Goal: Task Accomplishment & Management: Manage account settings

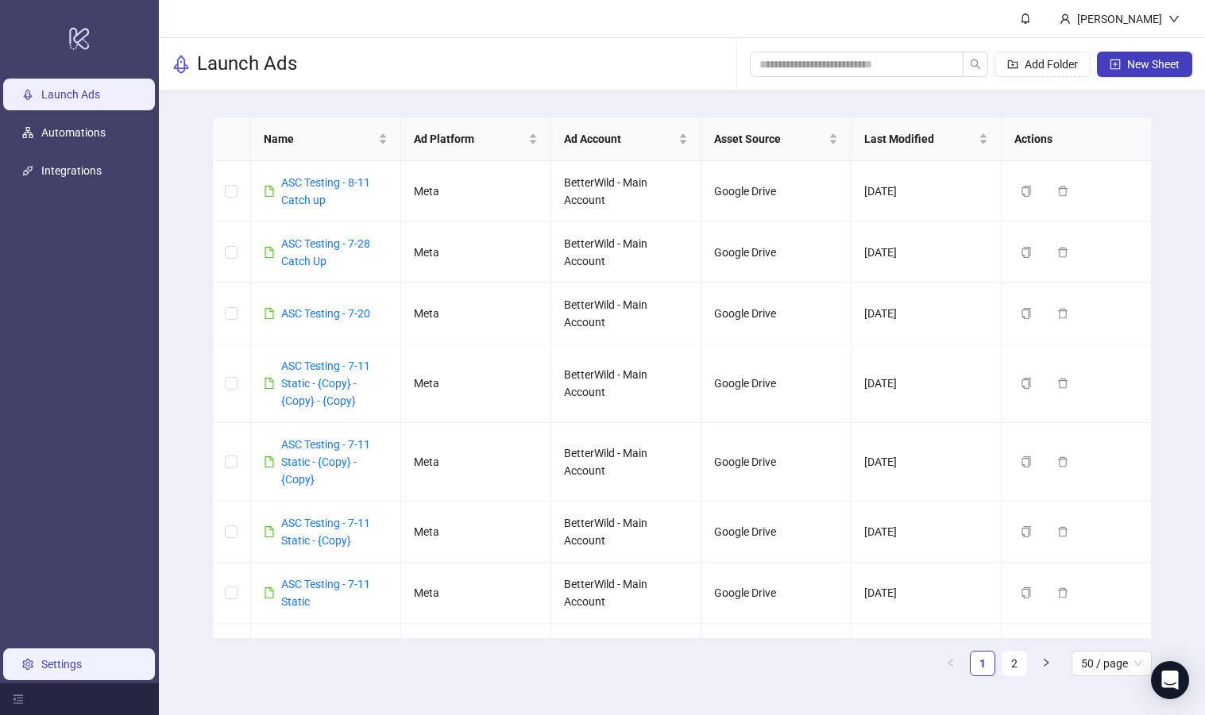
click at [52, 658] on link "Settings" at bounding box center [61, 664] width 40 height 13
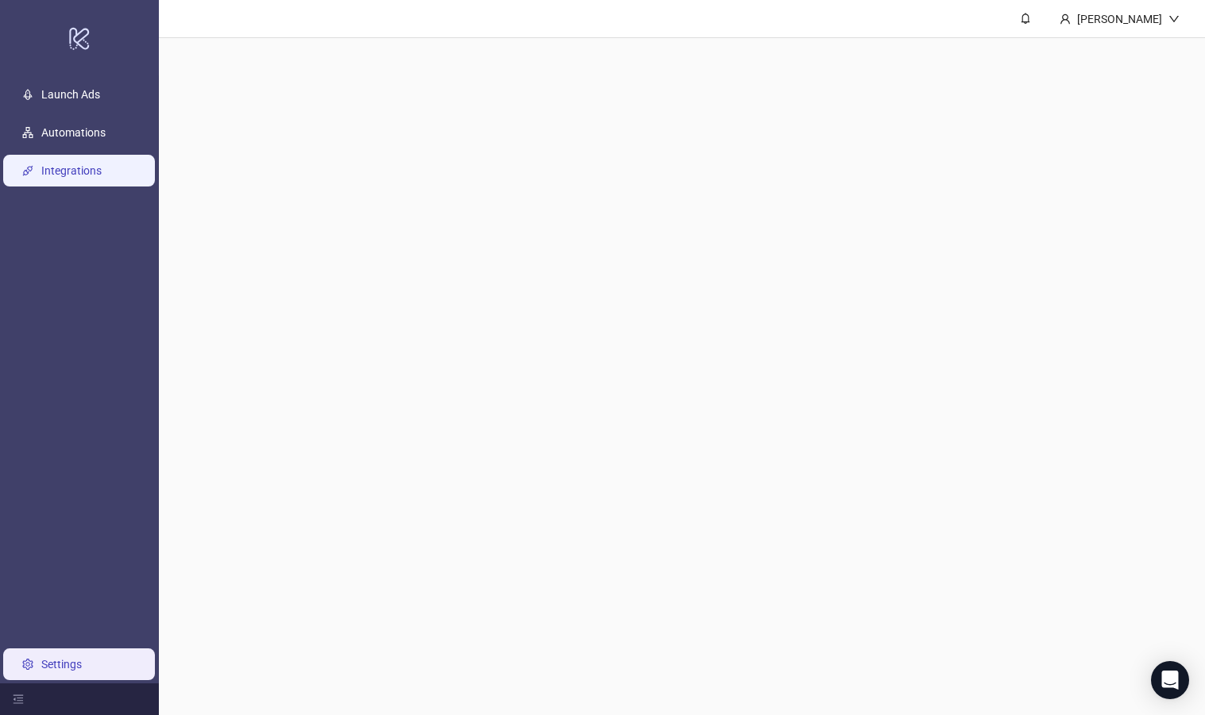
click at [95, 169] on link "Integrations" at bounding box center [71, 170] width 60 height 13
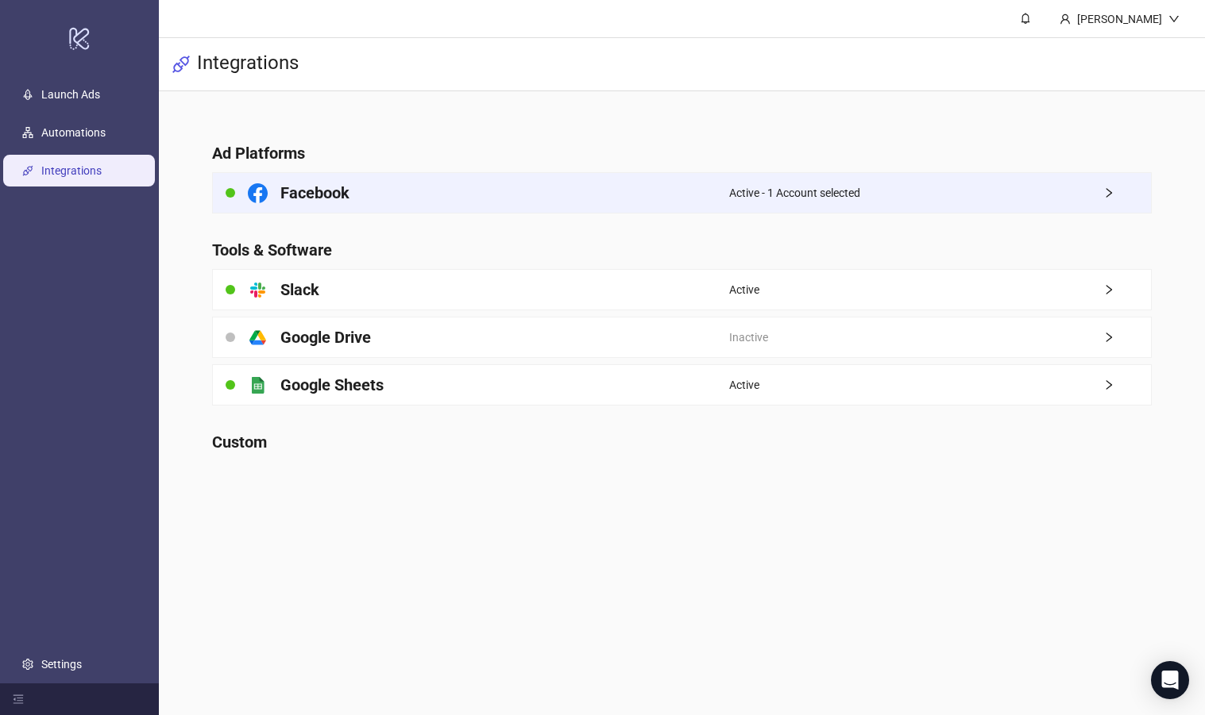
click at [1108, 190] on icon "right" at bounding box center [1109, 193] width 6 height 10
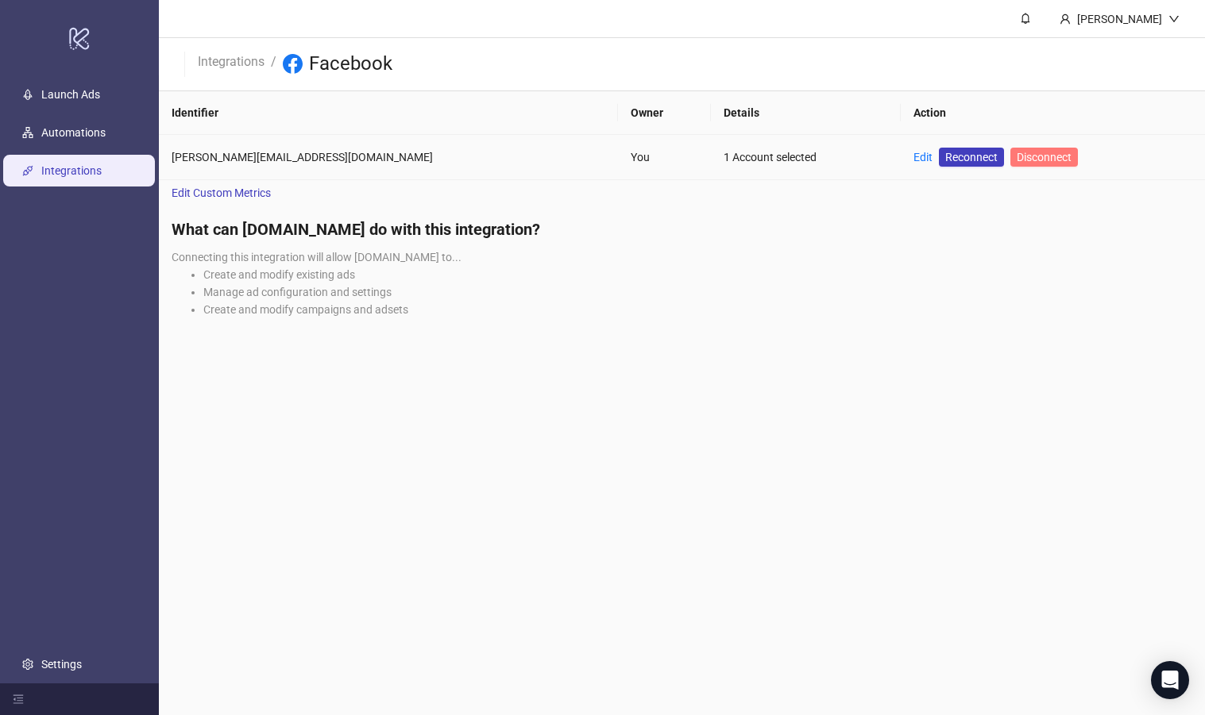
click at [1016, 155] on span "Disconnect" at bounding box center [1043, 157] width 55 height 13
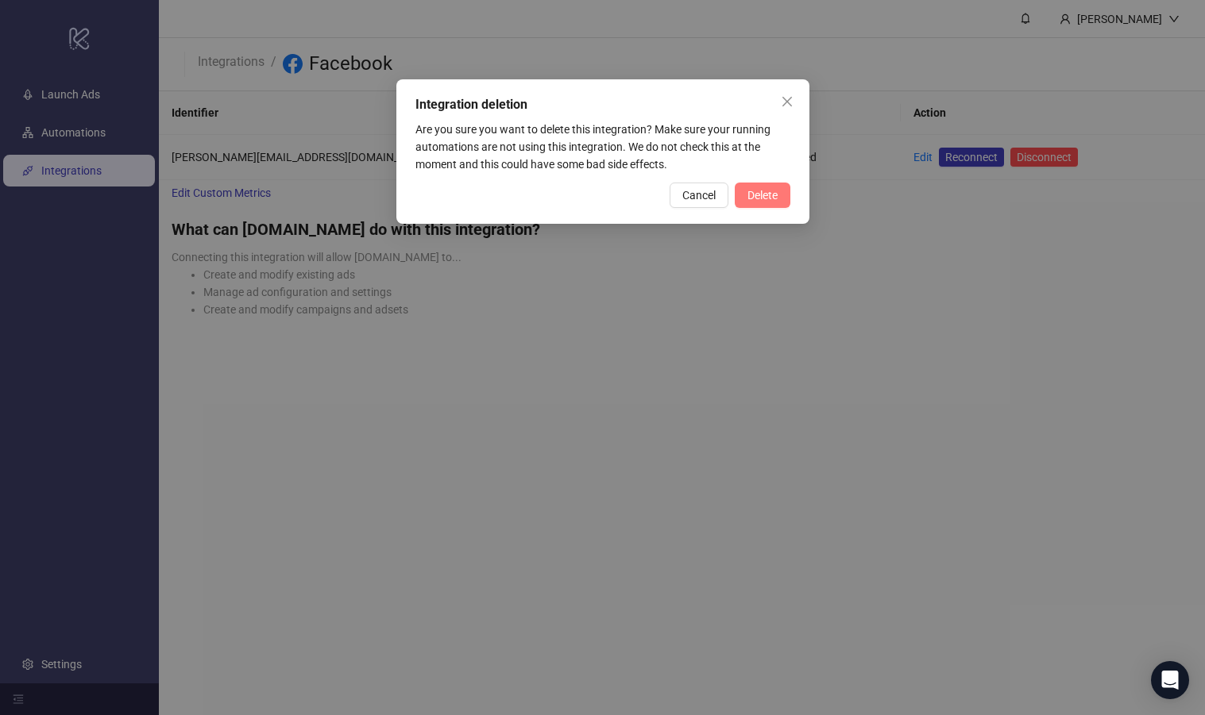
click at [783, 199] on button "Delete" at bounding box center [762, 195] width 56 height 25
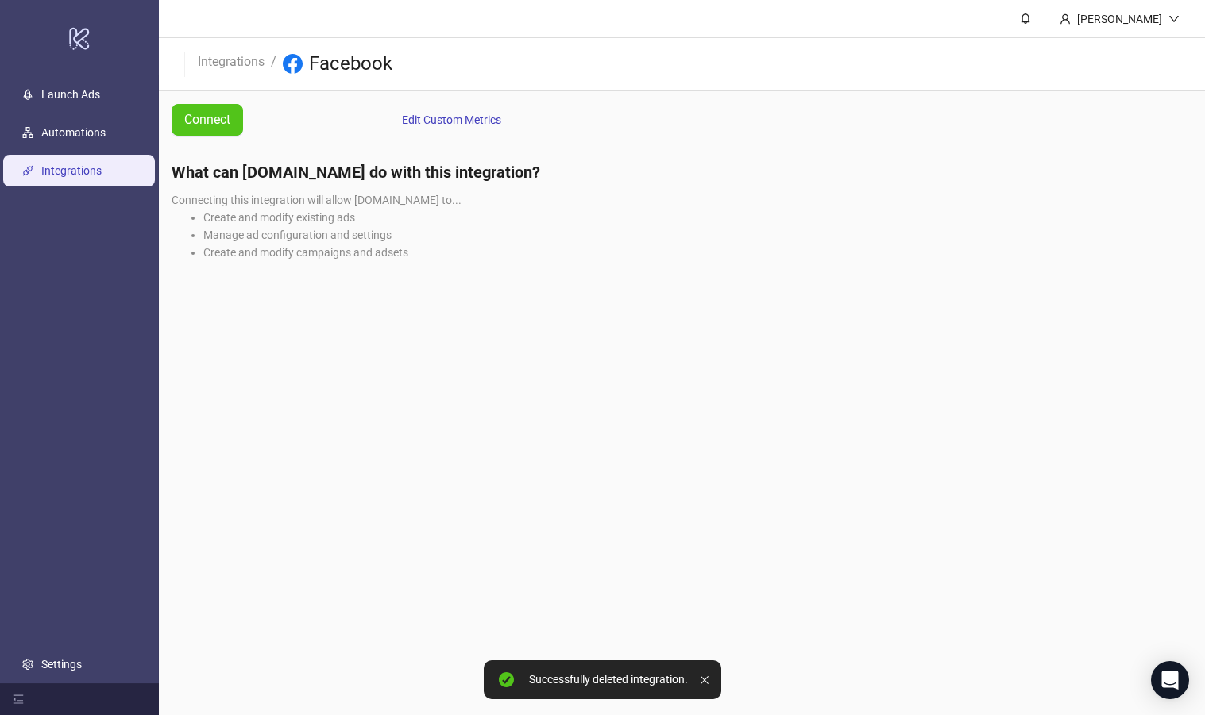
click at [102, 168] on link "Integrations" at bounding box center [71, 170] width 60 height 13
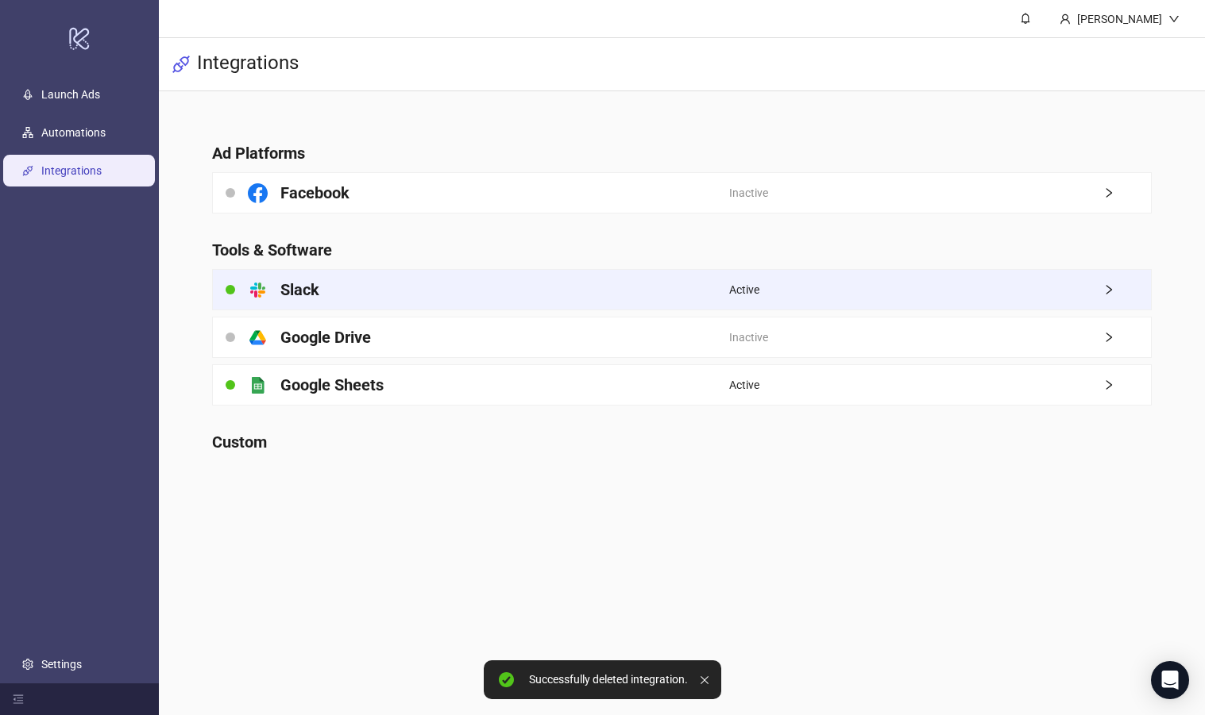
click at [996, 289] on div "Active" at bounding box center [940, 290] width 422 height 40
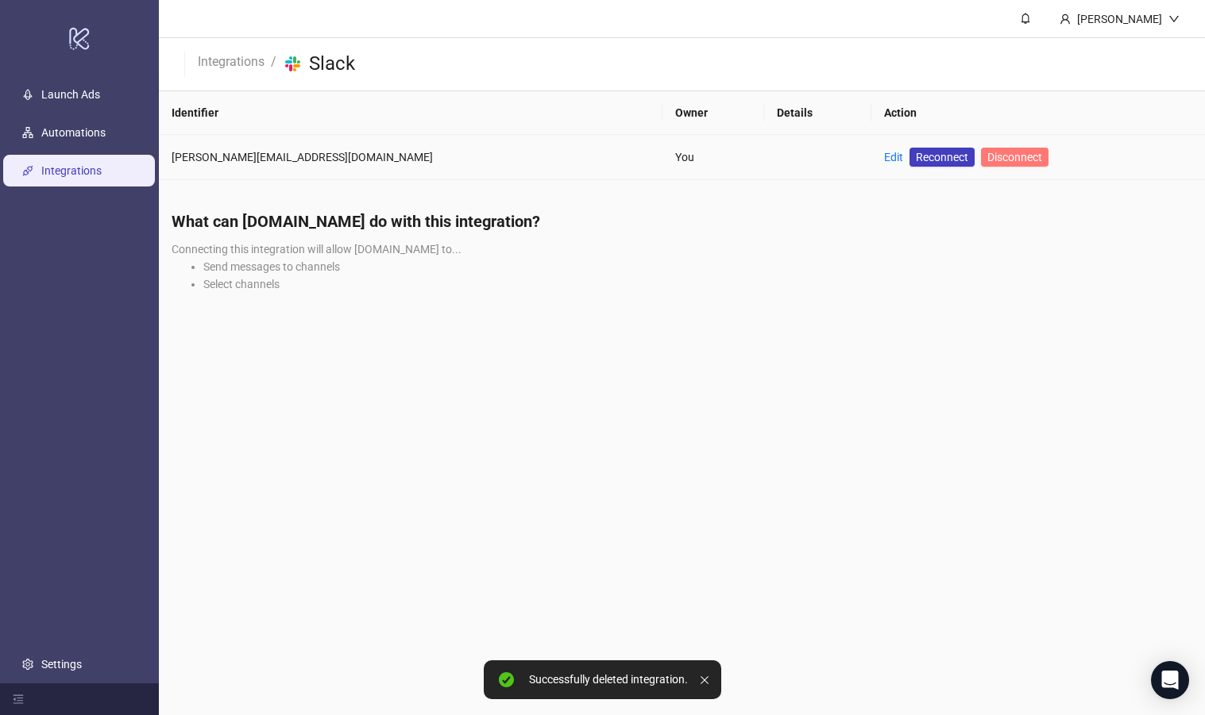
click at [987, 161] on span "Disconnect" at bounding box center [1014, 157] width 55 height 13
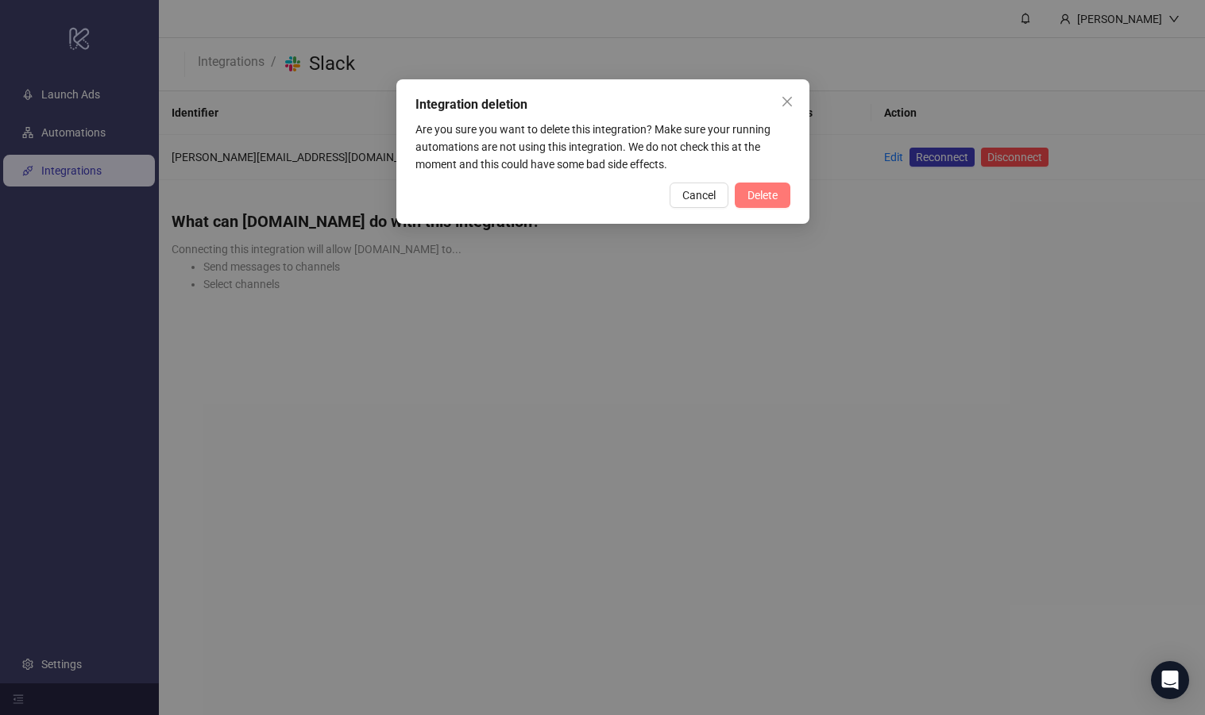
click at [734, 199] on button "Delete" at bounding box center [762, 195] width 56 height 25
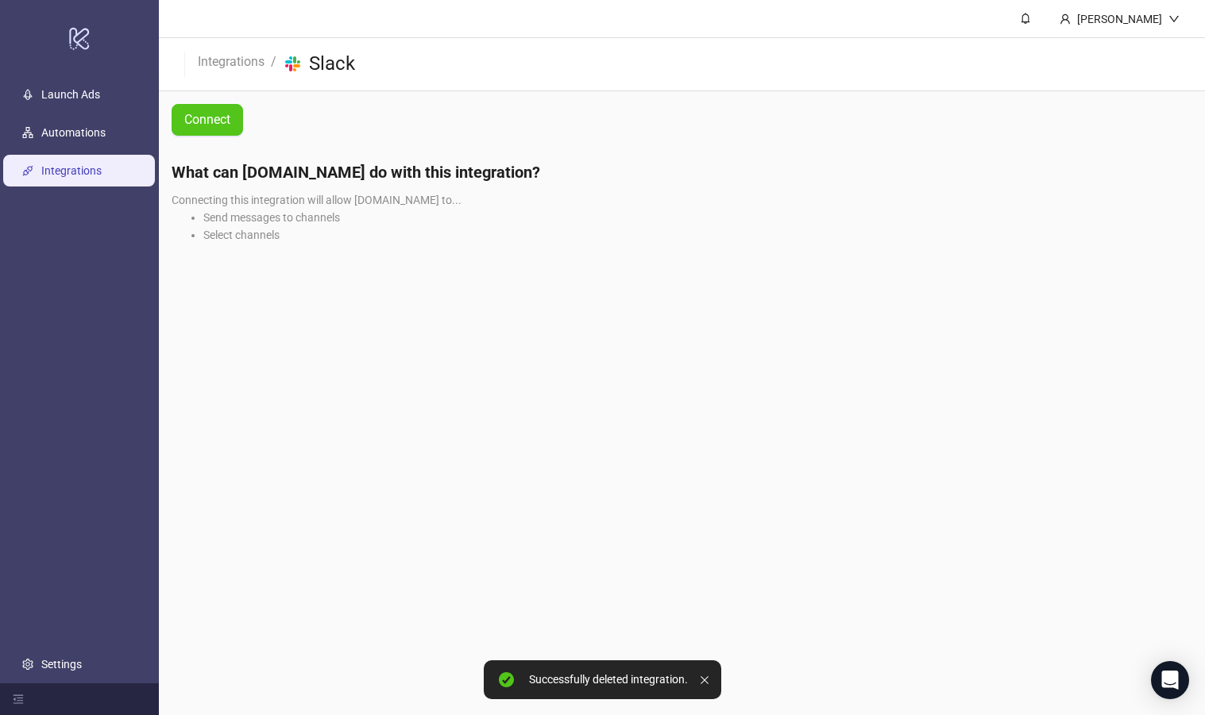
click at [75, 152] on ul "Launch Ads Automations Integrations Settings" at bounding box center [79, 379] width 159 height 608
click at [83, 171] on link "Integrations" at bounding box center [71, 170] width 60 height 13
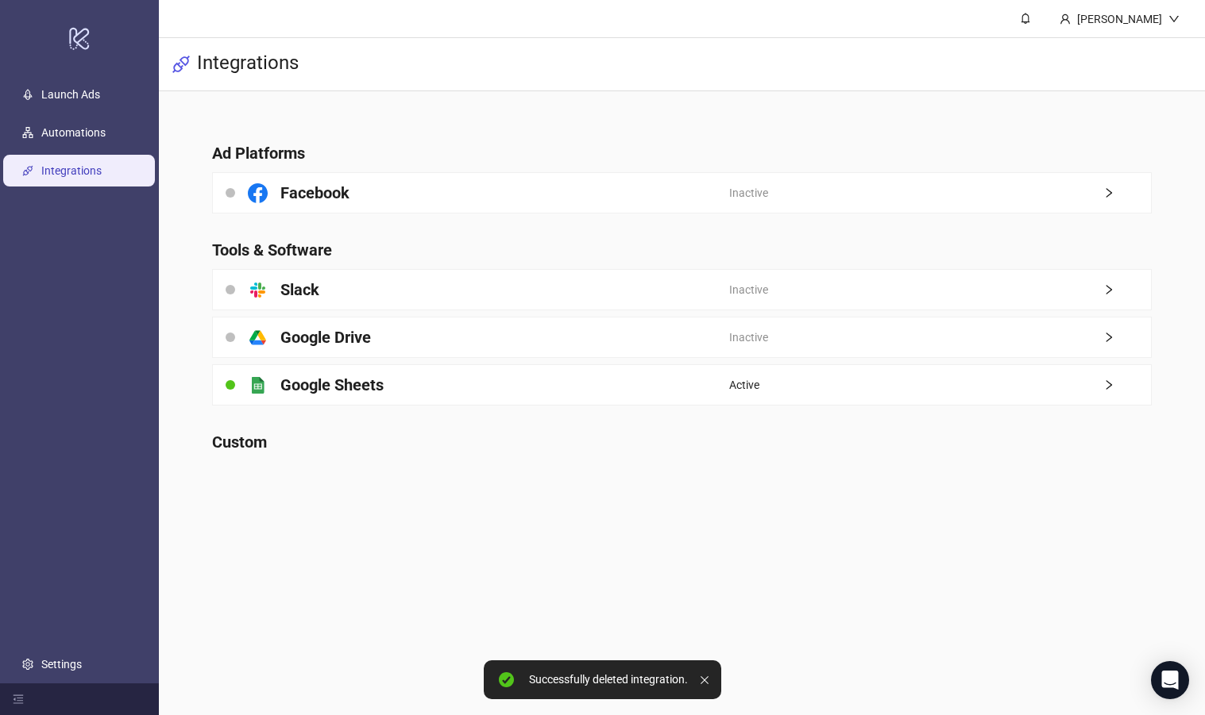
click at [430, 387] on div "platform/google_sheets Google Sheets" at bounding box center [471, 385] width 516 height 40
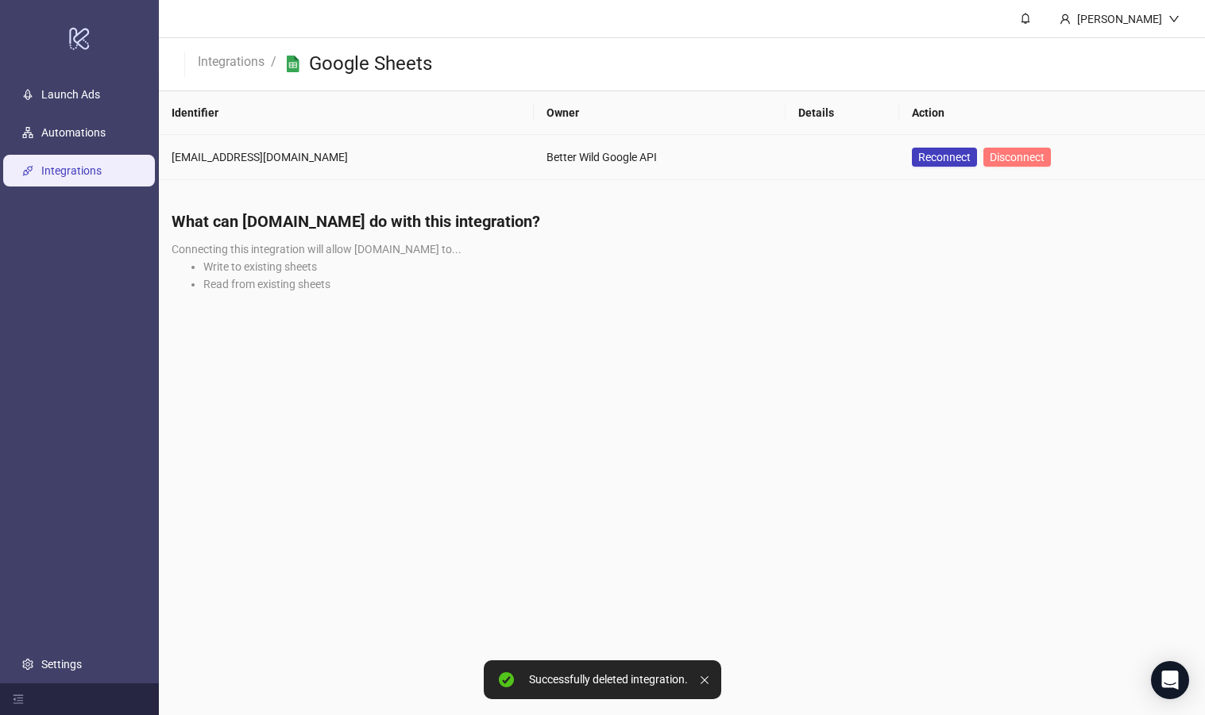
click at [983, 165] on button "Disconnect" at bounding box center [1016, 157] width 67 height 19
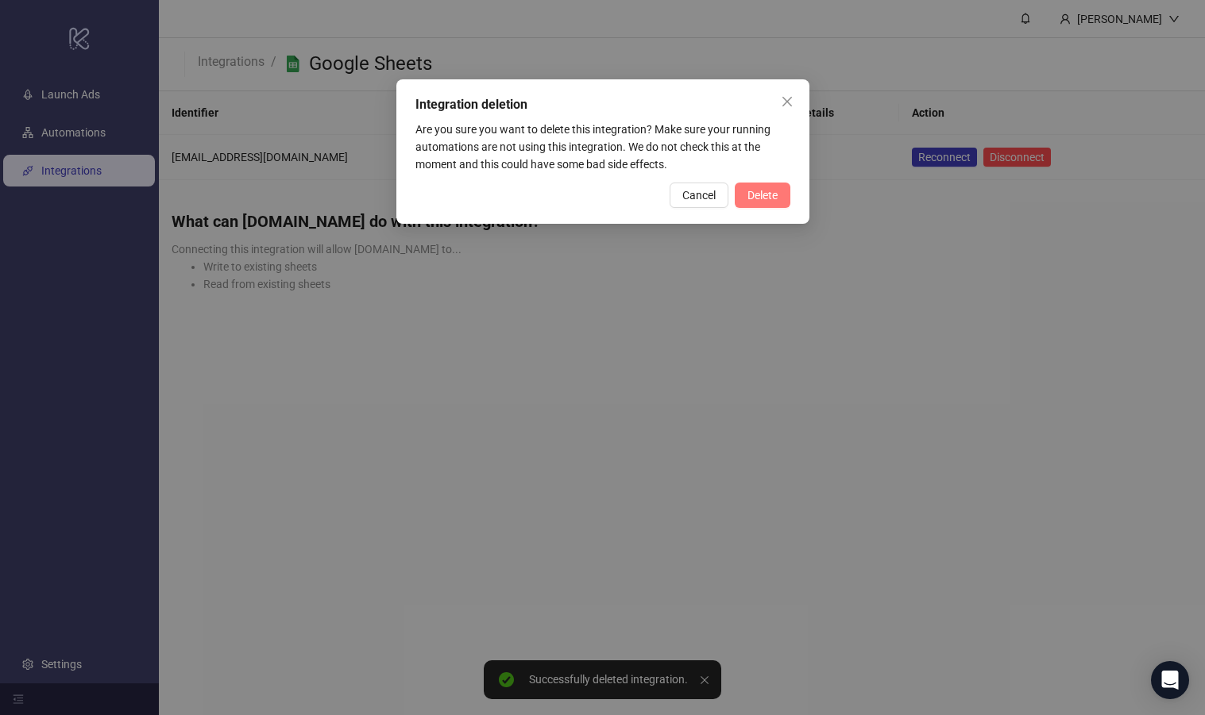
click at [769, 197] on span "Delete" at bounding box center [762, 195] width 30 height 13
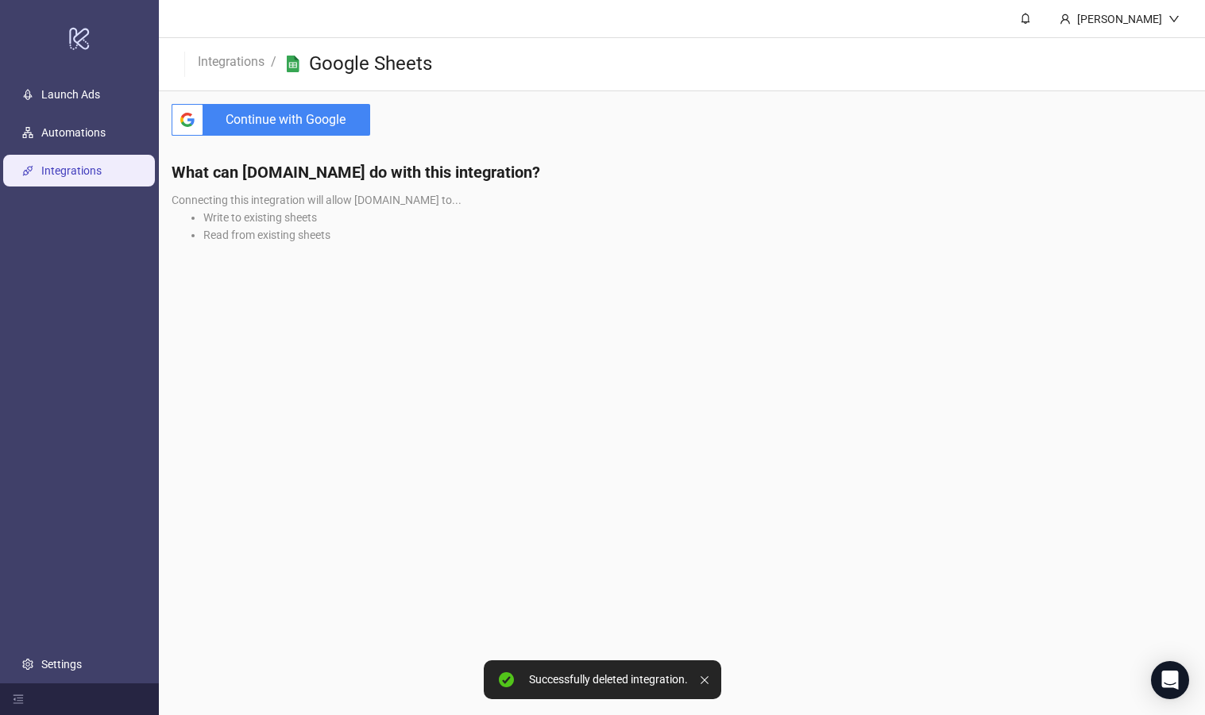
click at [102, 175] on link "Integrations" at bounding box center [71, 170] width 60 height 13
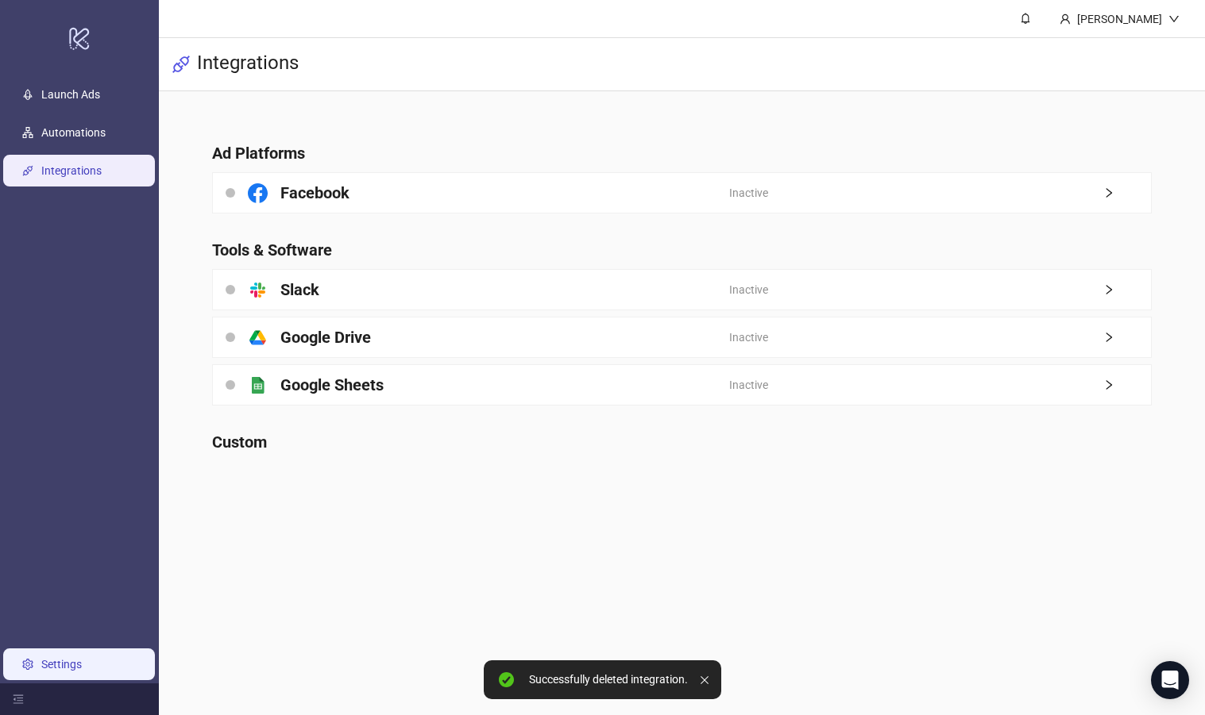
click at [82, 671] on link "Settings" at bounding box center [61, 664] width 40 height 13
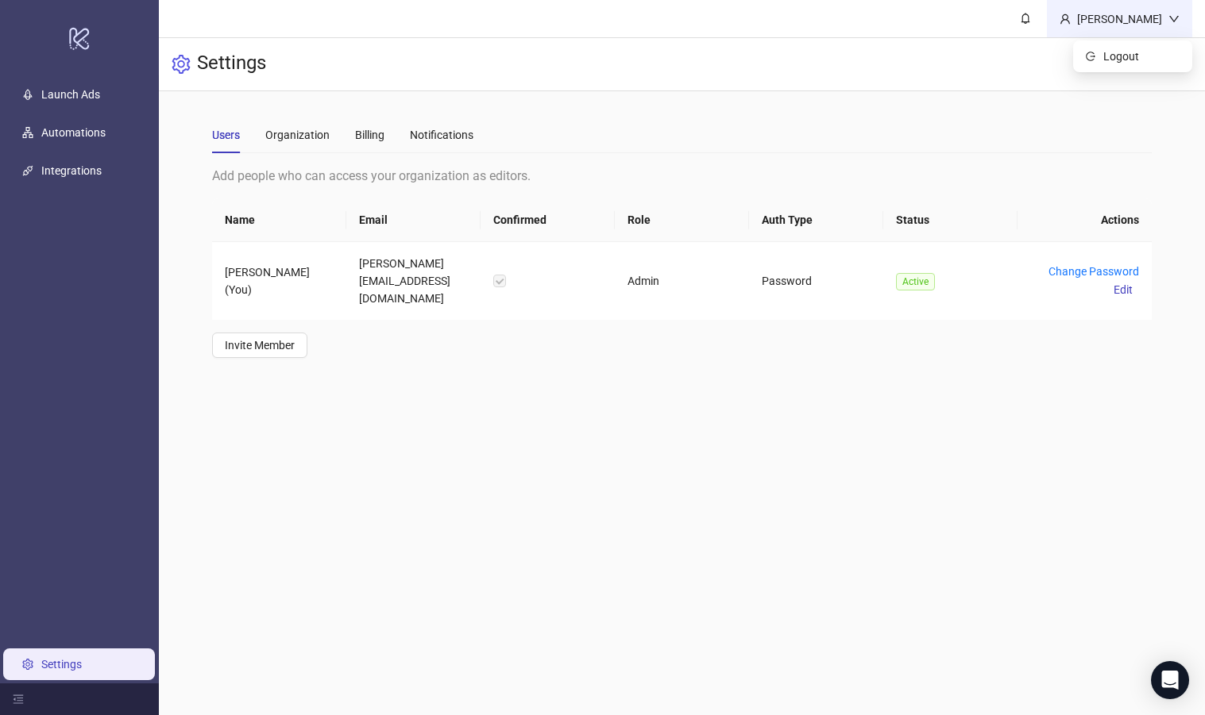
click at [1153, 14] on div "[PERSON_NAME]" at bounding box center [1119, 18] width 98 height 17
drag, startPoint x: 761, startPoint y: 113, endPoint x: 688, endPoint y: 106, distance: 73.4
click at [761, 113] on main "Users Organization Billing Notifications Add people who can access your organiz…" at bounding box center [682, 237] width 966 height 292
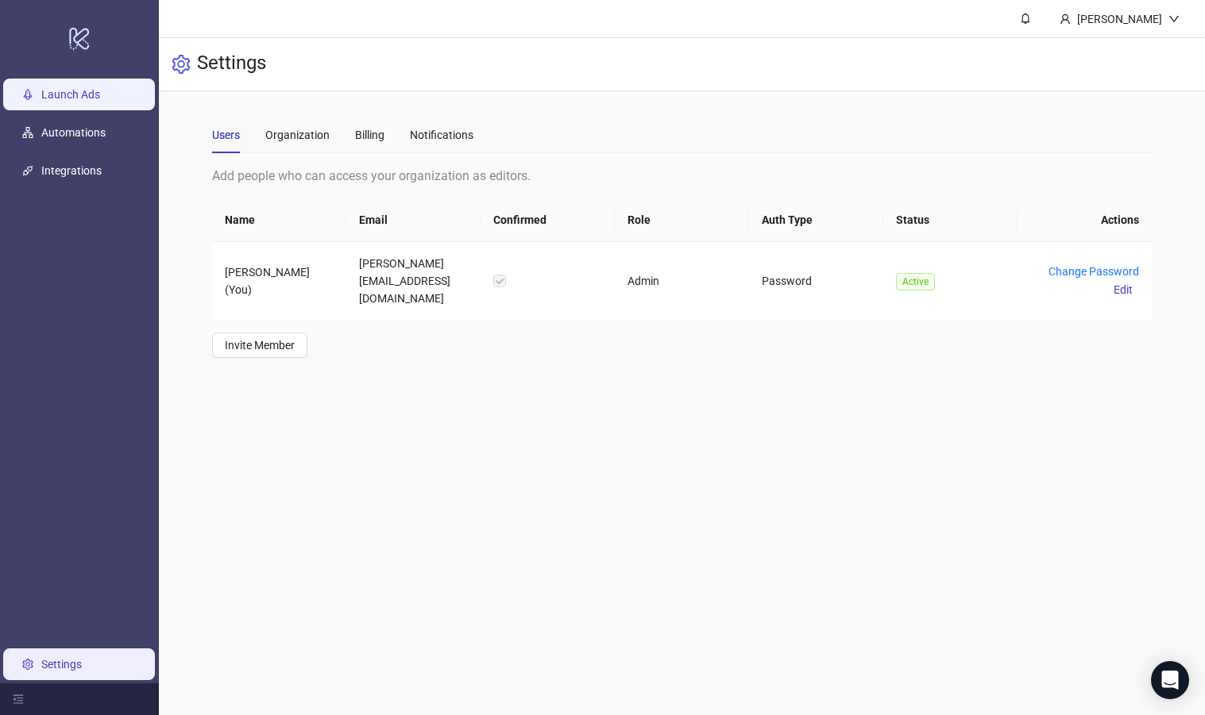
click at [100, 90] on link "Launch Ads" at bounding box center [70, 94] width 59 height 13
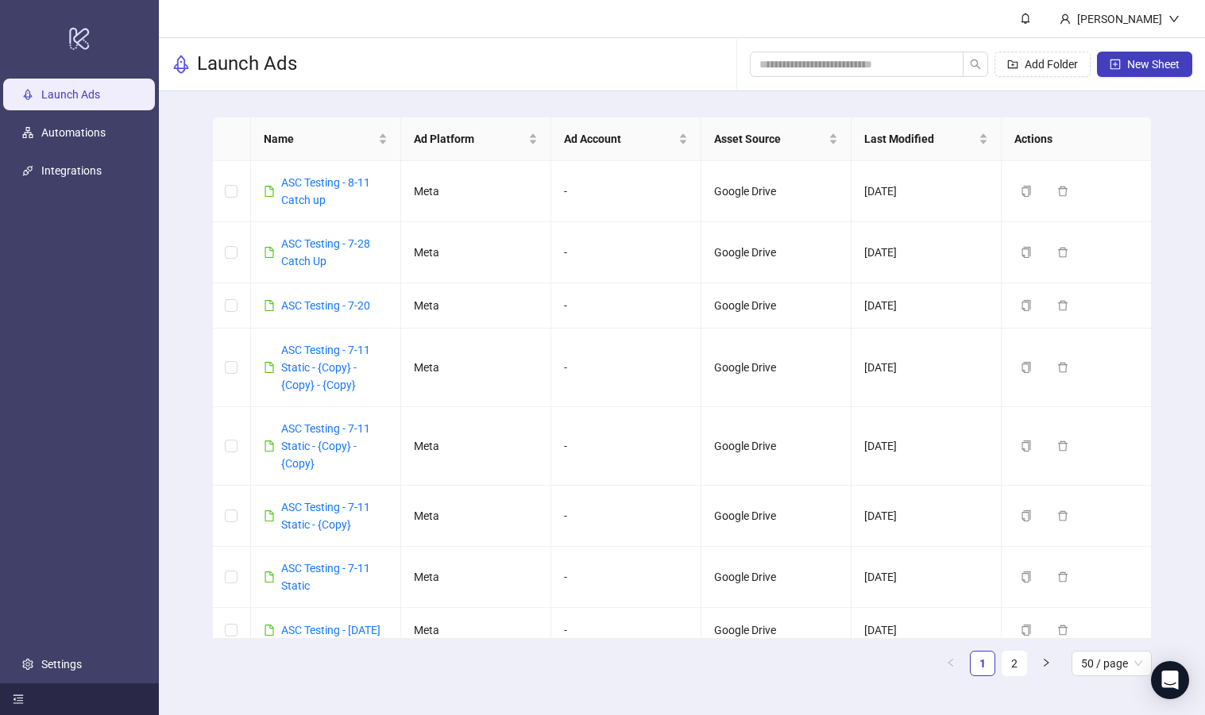
click at [27, 696] on div at bounding box center [79, 700] width 159 height 32
